Goal: Use online tool/utility

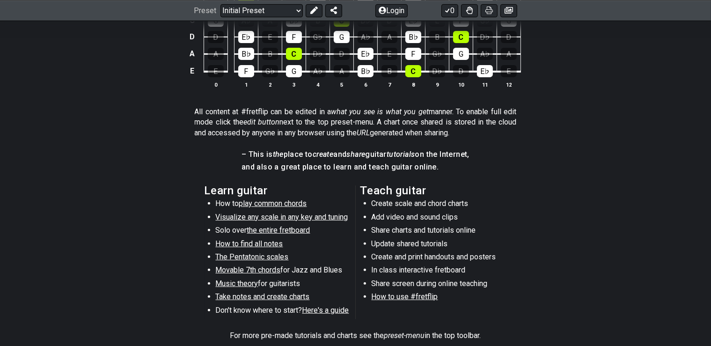
scroll to position [352, 0]
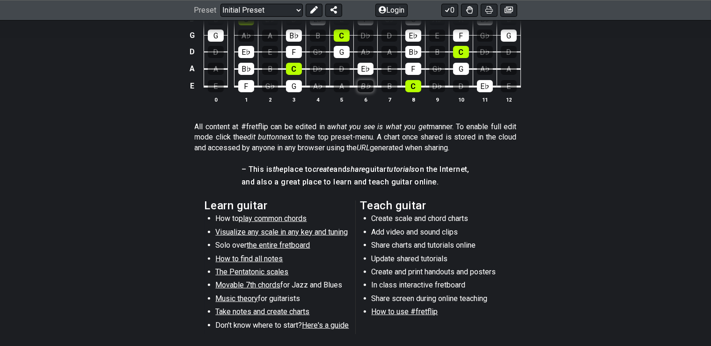
click at [368, 88] on div "B♭" at bounding box center [366, 86] width 16 height 12
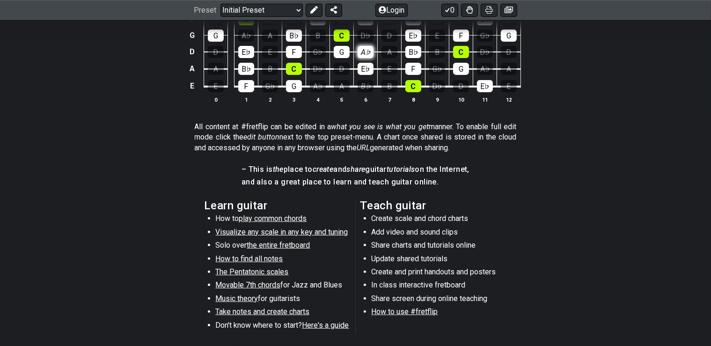
click at [371, 58] on div "A♭" at bounding box center [366, 52] width 16 height 12
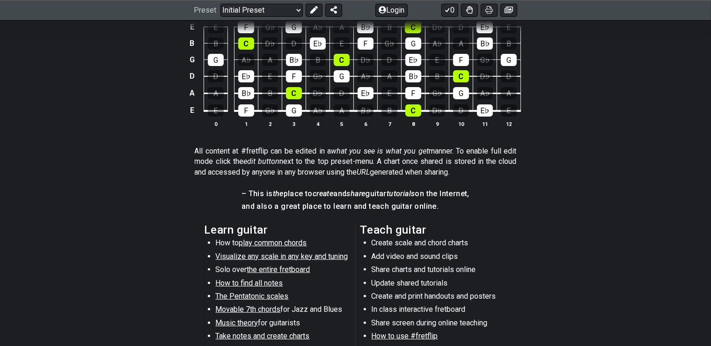
scroll to position [327, 0]
click at [367, 75] on div "A♭" at bounding box center [366, 77] width 16 height 12
